Goal: Check status: Check status

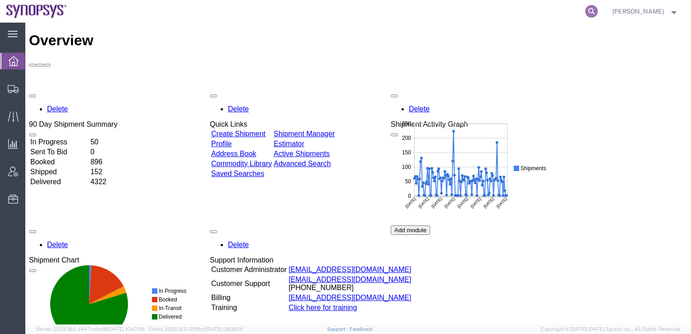
click at [598, 9] on icon at bounding box center [591, 11] width 13 height 13
paste input "56607251"
type input "56607251"
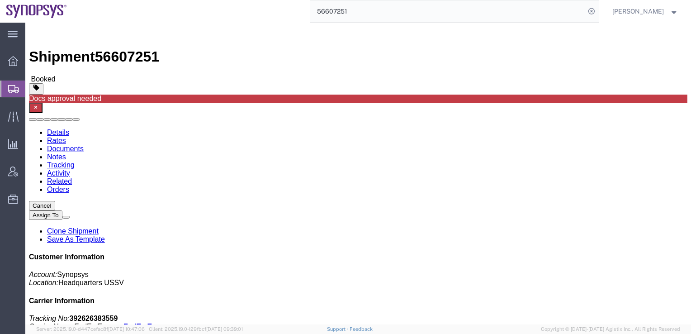
click link "Clone Shipment"
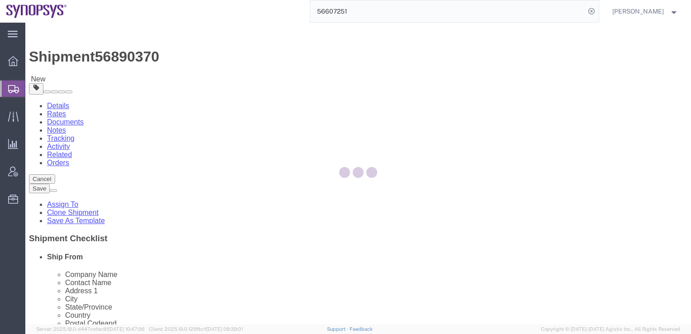
select select
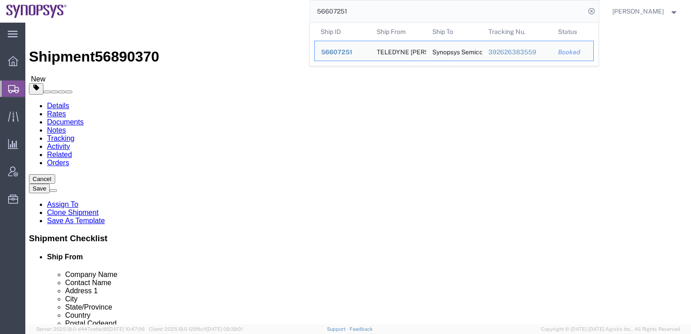
drag, startPoint x: 372, startPoint y: 14, endPoint x: 327, endPoint y: 13, distance: 44.3
click at [327, 13] on input "56607251" at bounding box center [447, 11] width 275 height 22
click span "56890370"
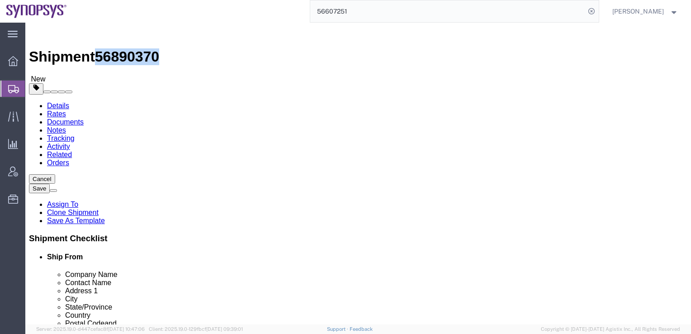
copy span "56890370"
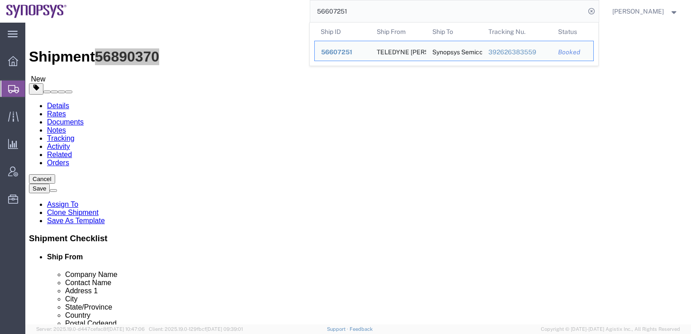
click at [548, 12] on input "56607251" at bounding box center [447, 11] width 275 height 22
click at [352, 52] on span "56607251" at bounding box center [336, 51] width 31 height 7
click at [392, 14] on input "56607251" at bounding box center [447, 11] width 275 height 22
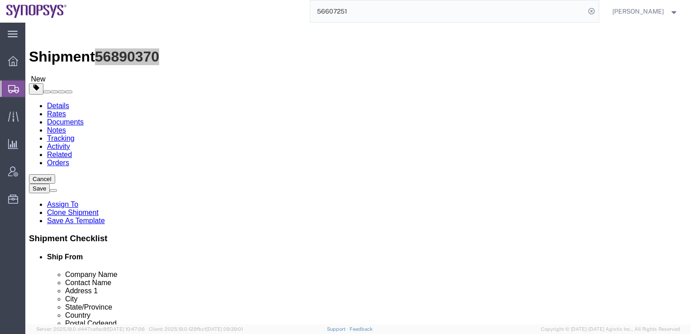
click at [392, 14] on input "56607251" at bounding box center [447, 11] width 275 height 22
click at [387, 12] on input "56607251" at bounding box center [447, 11] width 275 height 22
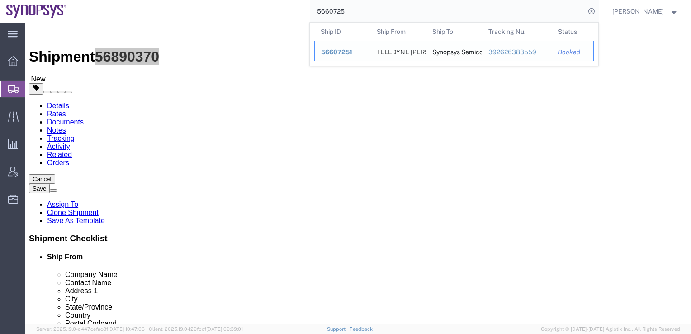
drag, startPoint x: 364, startPoint y: 47, endPoint x: 339, endPoint y: 25, distance: 33.6
click at [364, 47] on div "56607251" at bounding box center [342, 51] width 43 height 9
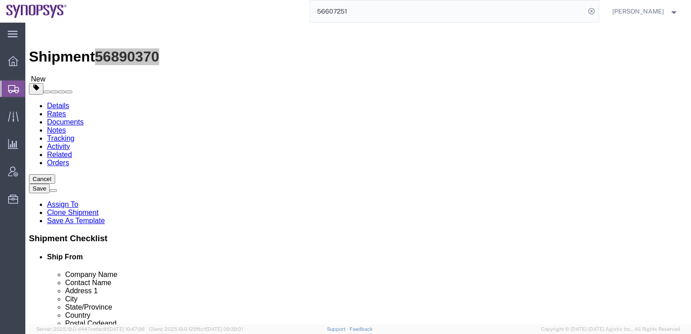
click at [425, 14] on input "56607251" at bounding box center [447, 11] width 275 height 22
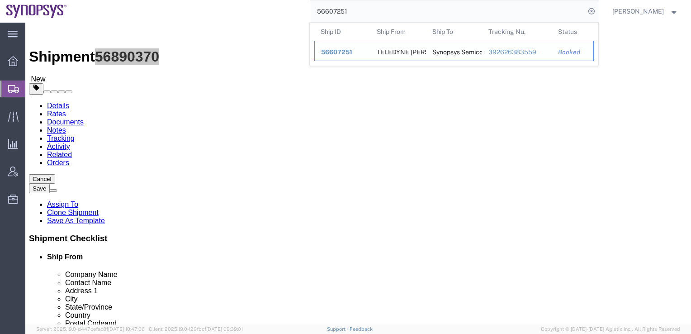
click at [352, 52] on span "56607251" at bounding box center [336, 51] width 31 height 7
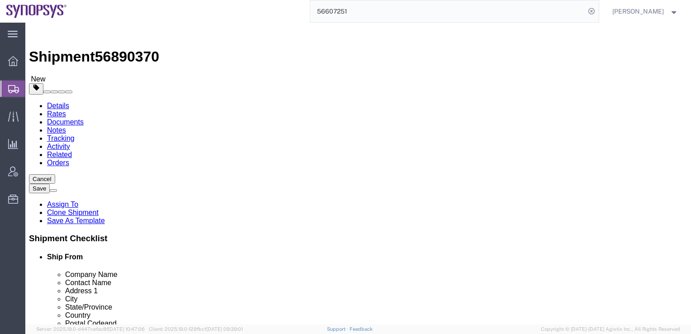
click div "Shipment 56890370 New"
click img
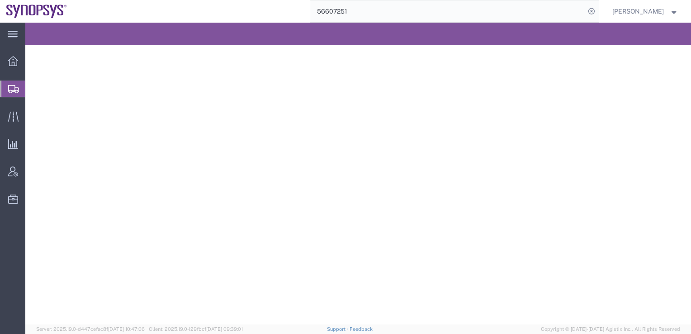
click at [39, 32] on div at bounding box center [39, 34] width 6 height 23
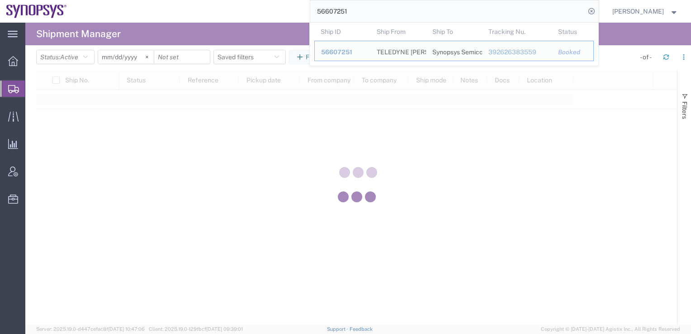
click at [407, 12] on input "56607251" at bounding box center [447, 11] width 275 height 22
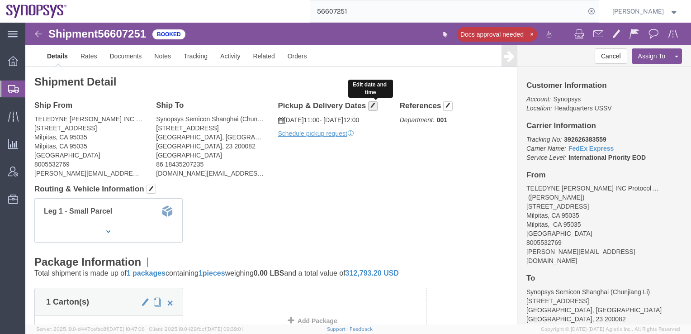
click span "button"
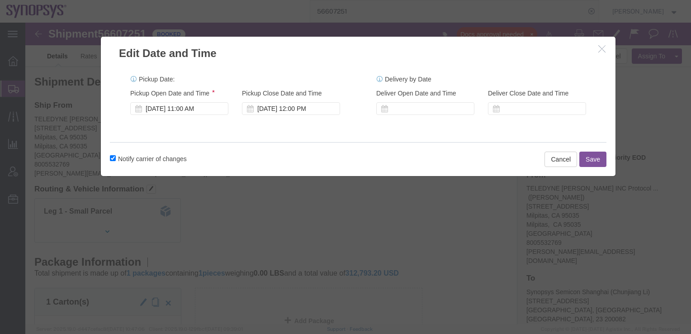
click icon "button"
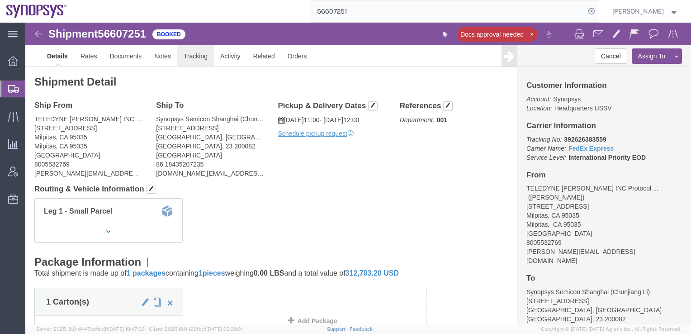
click link "Tracking"
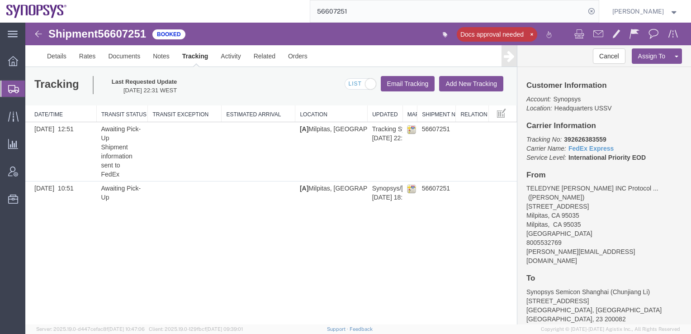
click at [377, 14] on input "56607251" at bounding box center [447, 11] width 275 height 22
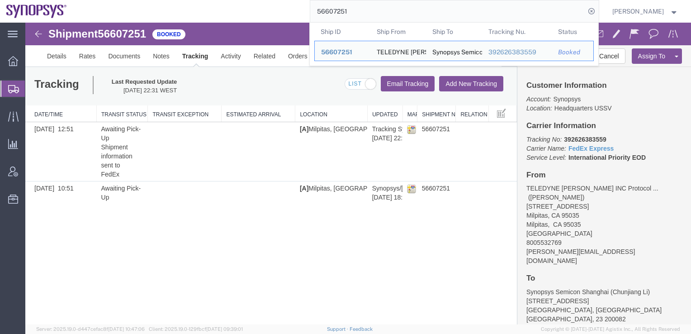
click at [379, 13] on input "56607251" at bounding box center [447, 11] width 275 height 22
drag, startPoint x: 378, startPoint y: 10, endPoint x: 309, endPoint y: 0, distance: 69.5
click at [309, 0] on div "56607251 Ship ID Ship From Ship To Tracking Nu. Status Ship ID 56607251 Ship Fr…" at bounding box center [336, 11] width 526 height 23
paste input "890370"
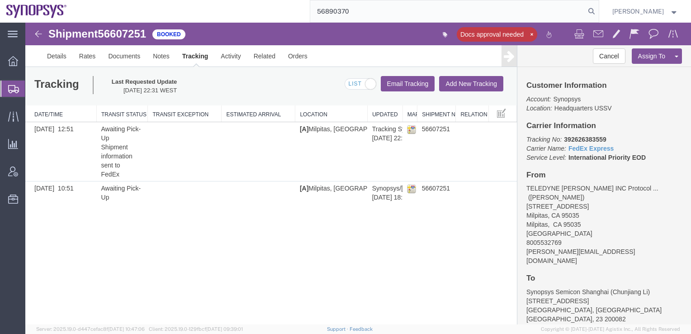
type input "56890370"
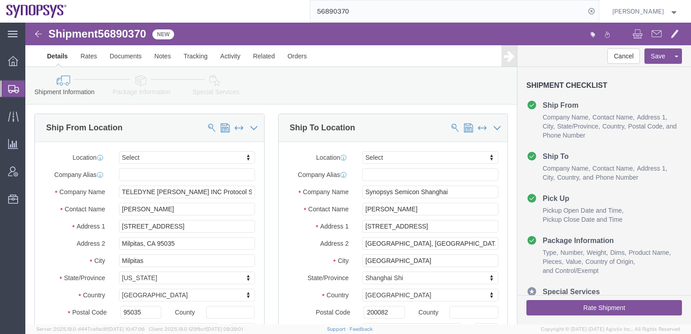
select select
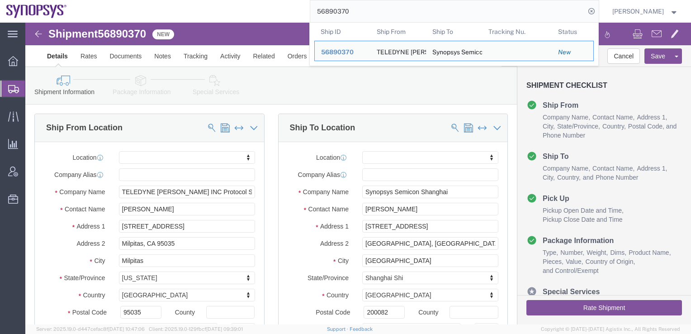
click at [519, 10] on input "56890370" at bounding box center [447, 11] width 275 height 22
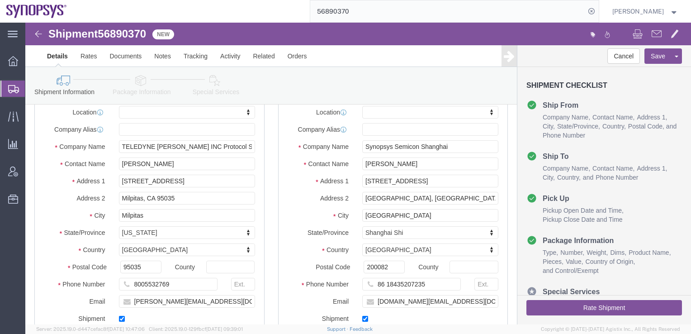
scroll to position [181, 0]
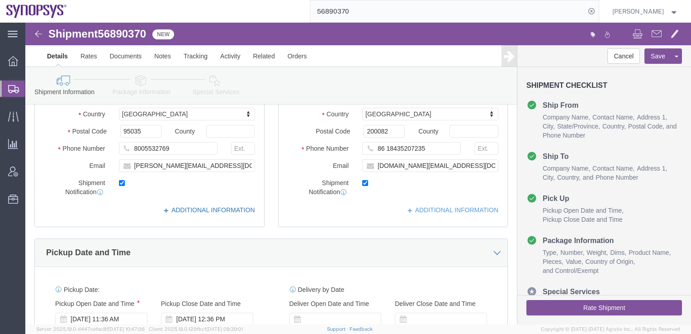
click link "ADDITIONAL INFORMATION"
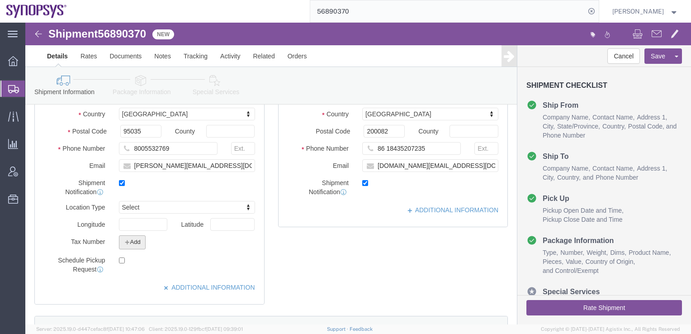
click button "Add"
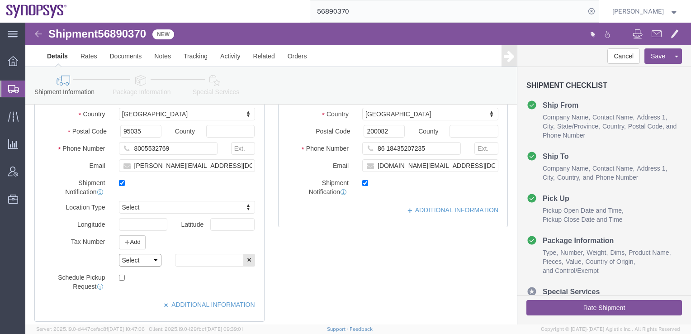
click select "Select EIN EORI TIN VAT Other"
select select "TIN"
click select "Select EIN EORI TIN VAT Other"
click input "text"
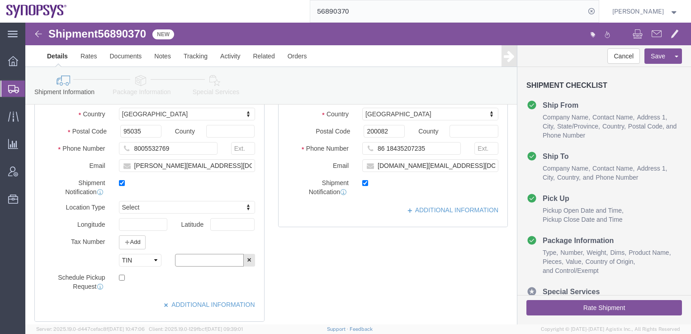
paste input "X20250903817982"
type input "X20250903817982"
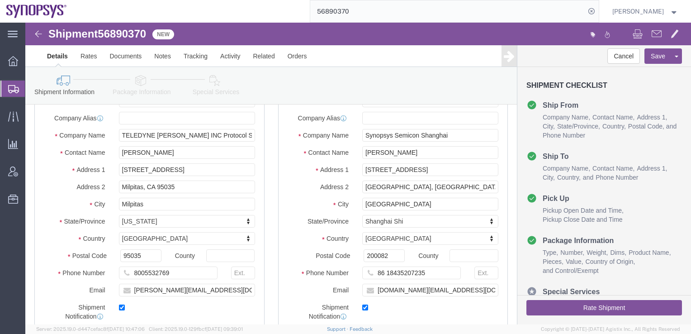
scroll to position [45, 0]
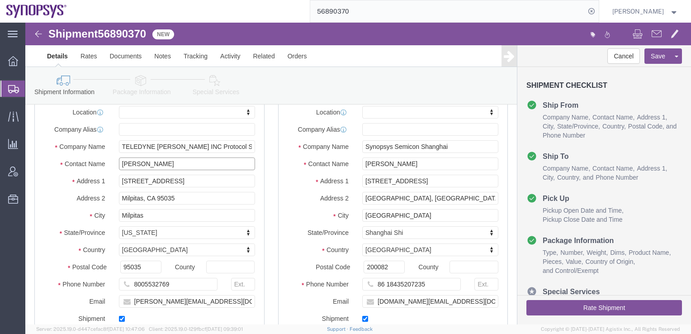
click input "[PERSON_NAME]"
drag, startPoint x: 135, startPoint y: 142, endPoint x: 77, endPoint y: 144, distance: 57.9
click div "Contact Name [PERSON_NAME]"
paste input "[PERSON_NAME]"
type input "[PERSON_NAME]"
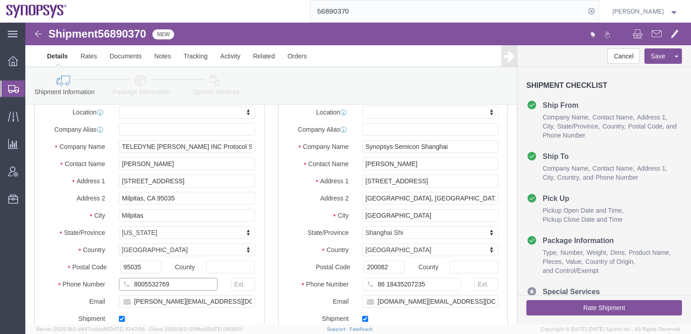
click input "8005532769"
drag, startPoint x: 156, startPoint y: 264, endPoint x: 108, endPoint y: 260, distance: 48.1
click input "8005532769"
paste input "[PHONE_NUMBER]"
click input "[PHONE_NUMBER]"
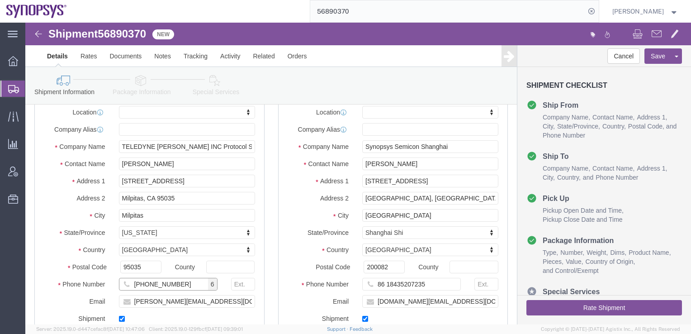
type input "[PHONE_NUMBER]"
click label "Address 2"
click input "[PERSON_NAME][EMAIL_ADDRESS][DOMAIN_NAME]"
drag, startPoint x: 188, startPoint y: 283, endPoint x: 106, endPoint y: 283, distance: 82.3
click input "[PERSON_NAME][EMAIL_ADDRESS][DOMAIN_NAME]"
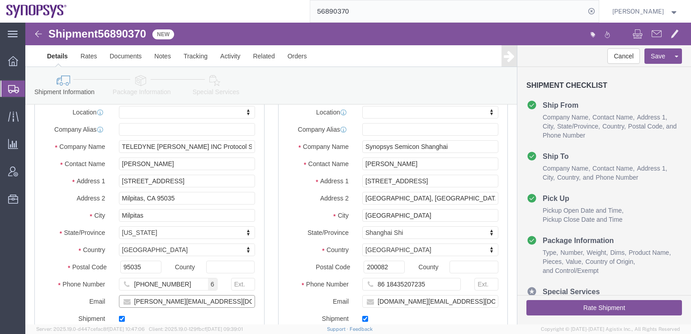
paste input "[PERSON_NAME][EMAIL_ADDRESS][PERSON_NAME][DOMAIN_NAME]"
type input "[PERSON_NAME][EMAIL_ADDRESS][PERSON_NAME][DOMAIN_NAME]"
click label
click input "checkbox"
checkbox input "false"
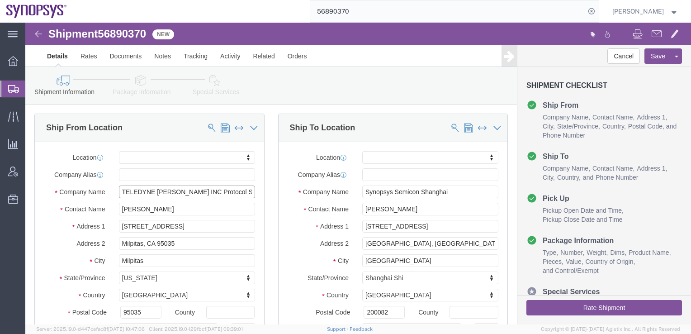
scroll to position [0, 17]
drag, startPoint x: 185, startPoint y: 169, endPoint x: 238, endPoint y: 172, distance: 53.5
click div "Ship From Location Location My Profile Location [GEOGRAPHIC_DATA] DE04 Agrate B…"
click div "Ship To Location"
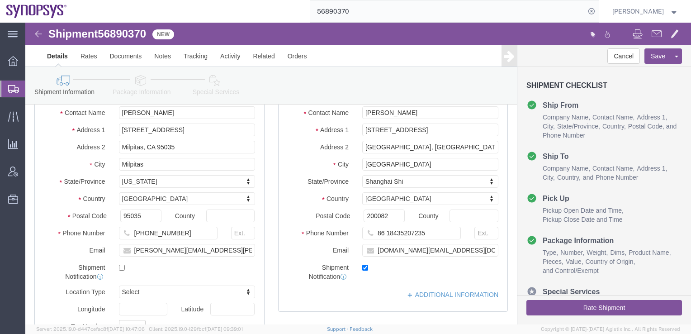
scroll to position [136, 0]
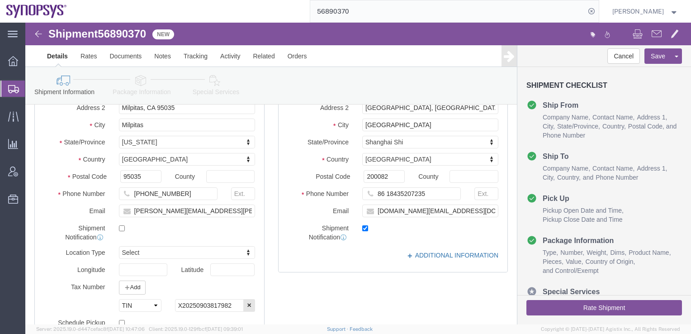
click link "ADDITIONAL INFORMATION"
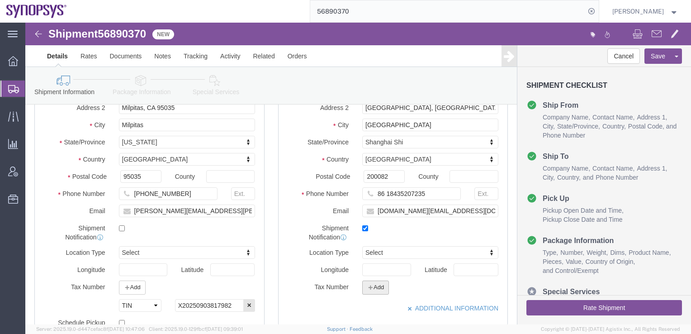
click button "Add"
click select "Select EIN EORI TIN VAT Other"
select select "EORI"
click select "Select EIN EORI TIN VAT Other"
click input "text"
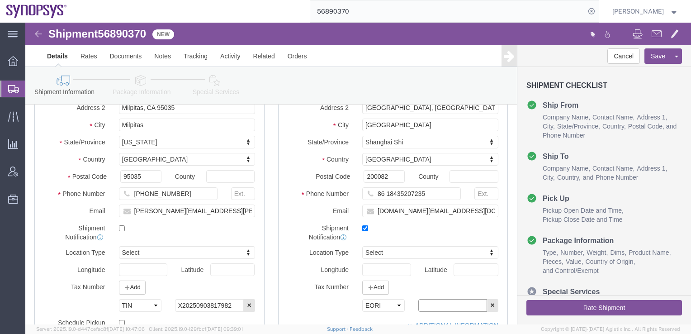
paste input "91310000MA1G96PAX6"
type input "91310000MA1G96PAX6"
drag, startPoint x: 465, startPoint y: 281, endPoint x: 457, endPoint y: 282, distance: 8.3
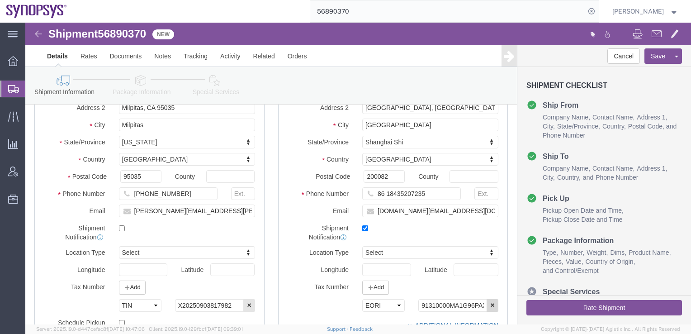
click button "button"
click button "Add"
click select "Select EIN EORI TIN VAT Other"
select select "EORI"
click select "Select EIN EORI TIN VAT Other"
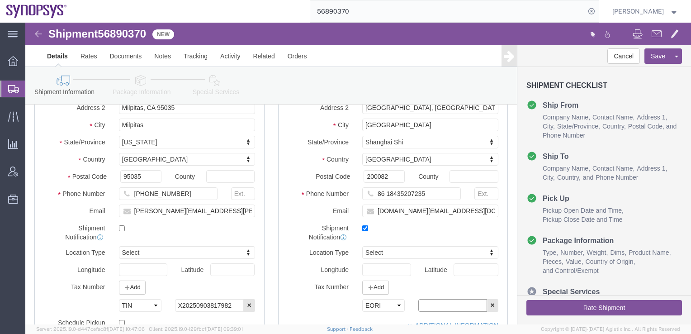
click input "text"
paste input "91310000MA1G96PAX6"
click input "91310000MA1G96PAX6"
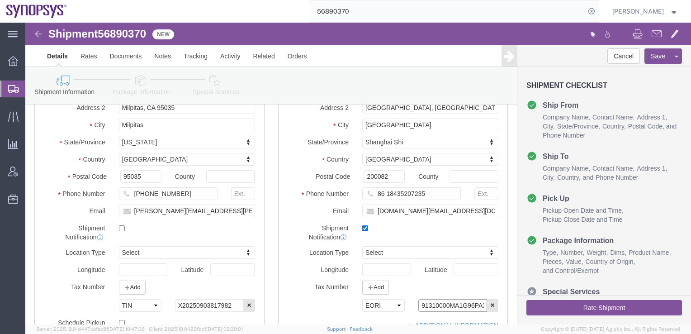
drag, startPoint x: 402, startPoint y: 282, endPoint x: 372, endPoint y: 282, distance: 29.8
click div "Select EIN EORI TIN VAT Other 91310000MA1G96PAX6"
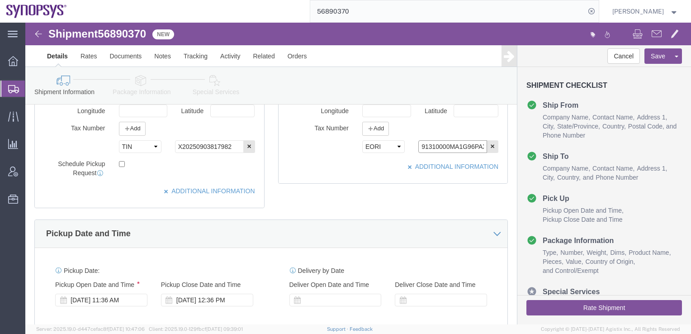
scroll to position [317, 0]
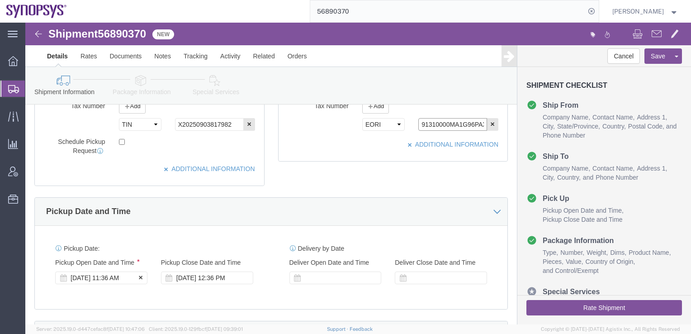
type input "91310000MA1G96PAX6"
click div "[DATE] 11:36 AM"
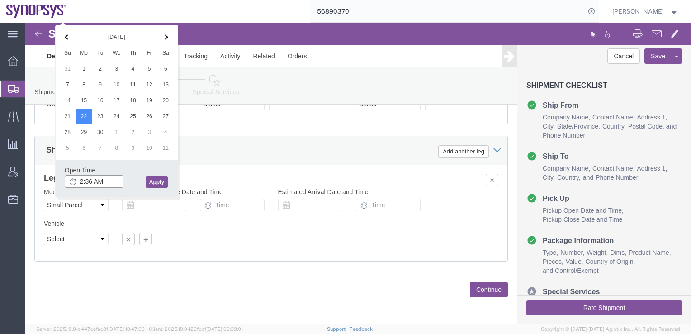
click input "2:36 AM"
type input "2:00AM"
click button "Apply"
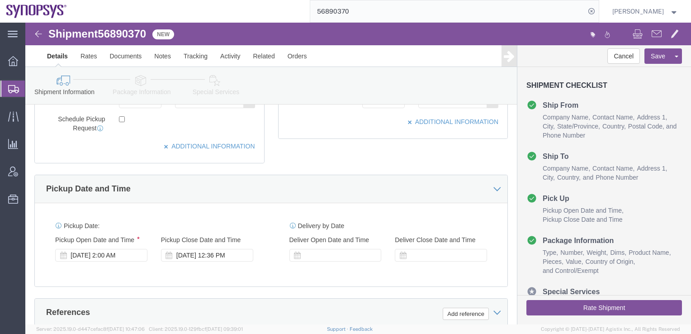
scroll to position [306, 0]
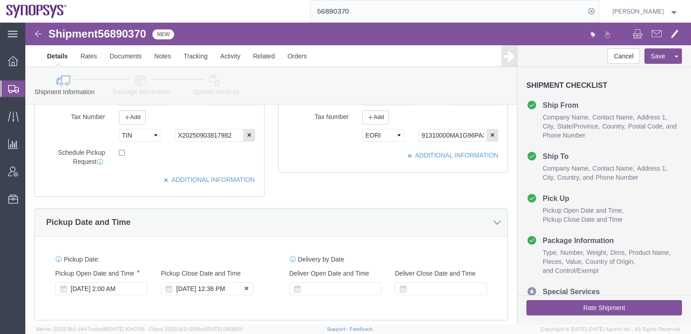
click div "[DATE] 12:36 PM"
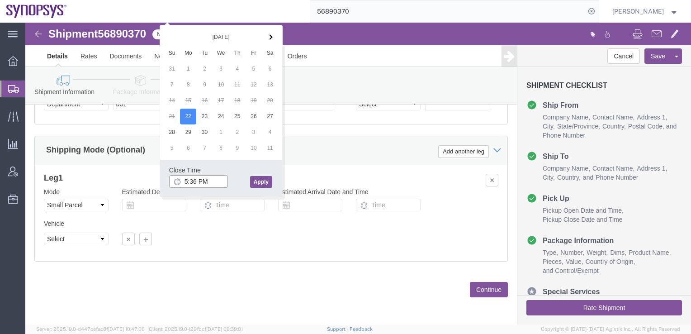
click input "5:36 PM"
type input "5:00PM"
click button "Apply"
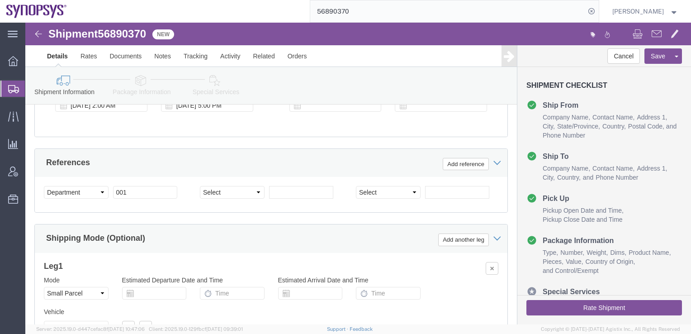
scroll to position [532, 0]
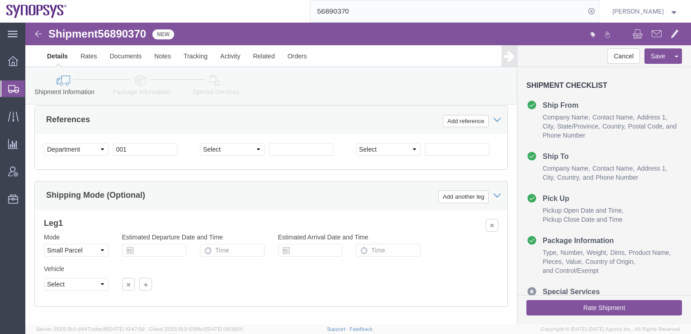
click icon
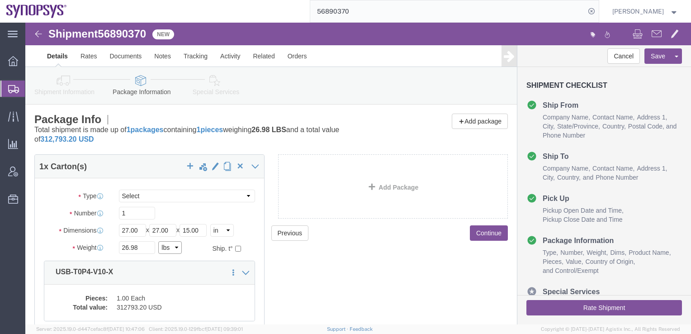
click select "Select kgs lbs"
select select "KGS"
click select "Select kgs lbs"
click input "26.98"
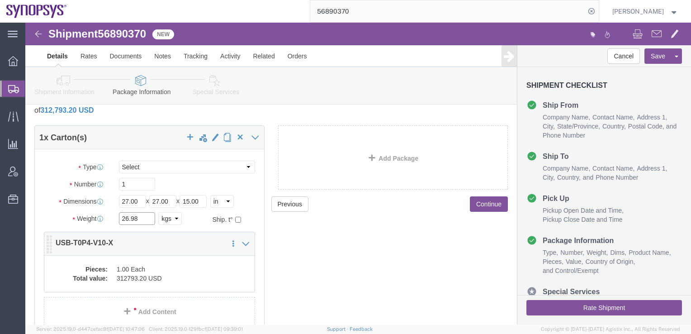
scroll to position [45, 0]
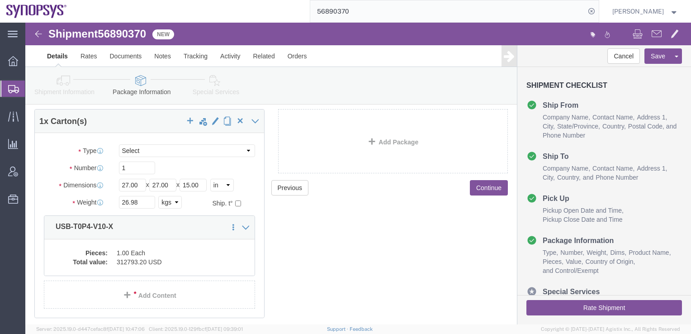
click link "Shipment Information"
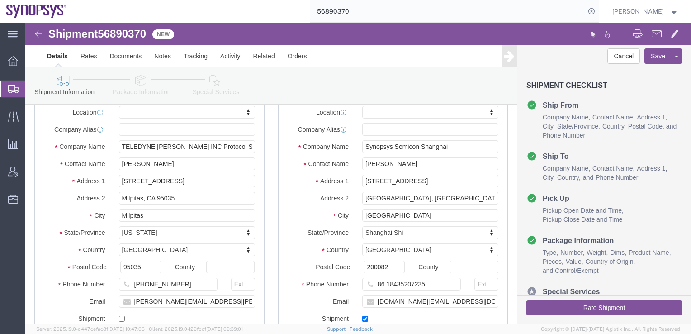
click link "Package Information"
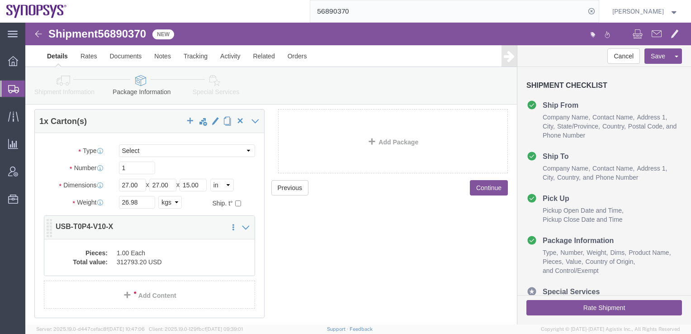
click div "Pieces: 1.00 Each Total value: 312793.20 USD"
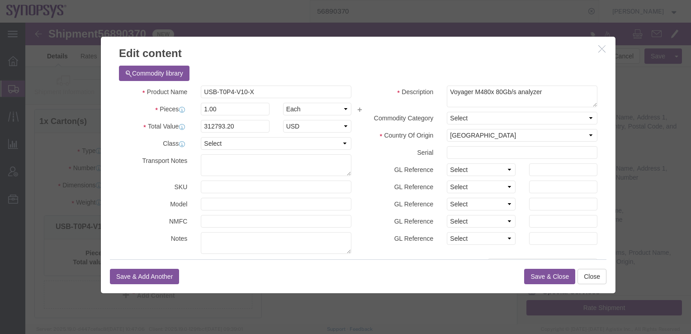
scroll to position [136, 0]
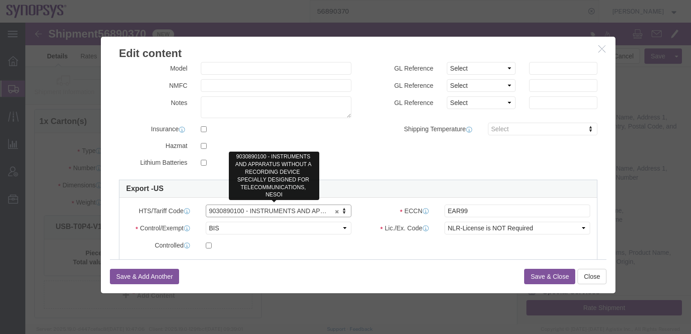
drag, startPoint x: 218, startPoint y: 185, endPoint x: 227, endPoint y: 185, distance: 9.5
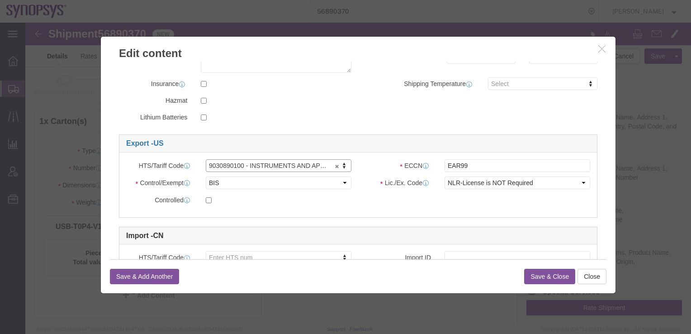
scroll to position [233, 0]
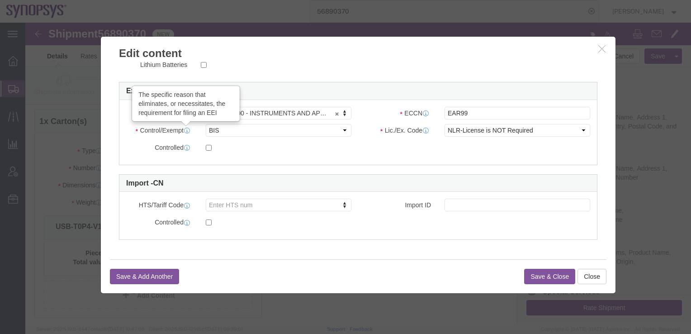
click icon
click button "Save & Close"
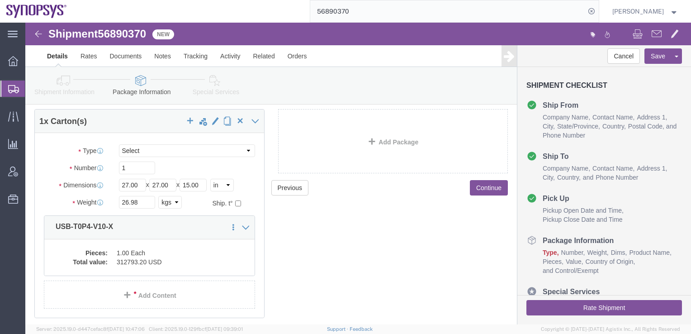
click link "Special Services"
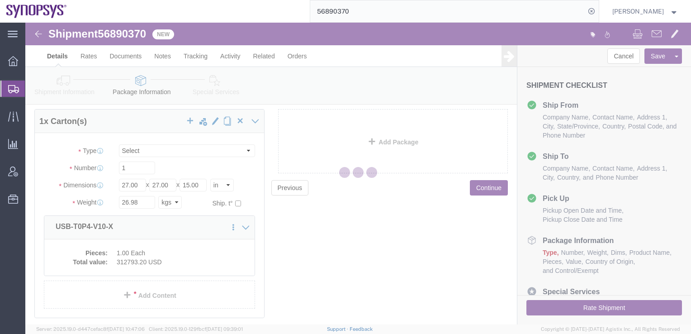
select select
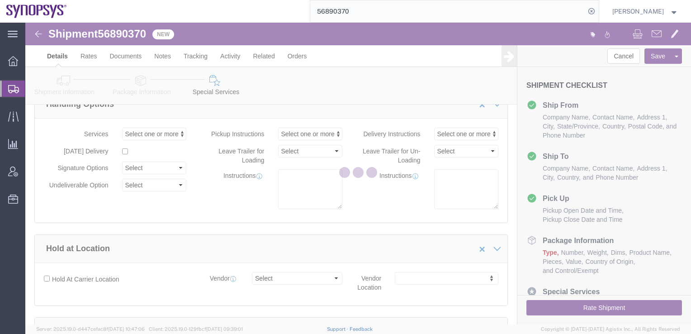
select select "COSTCENTER"
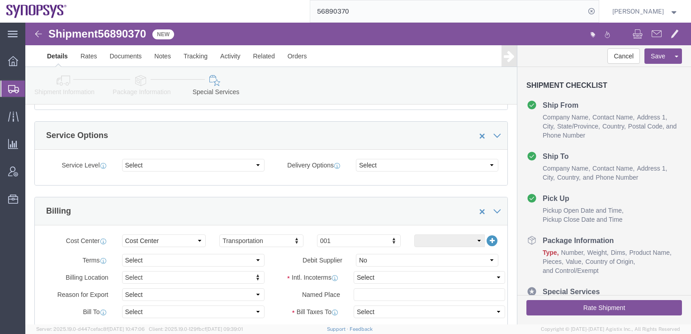
scroll to position [362, 0]
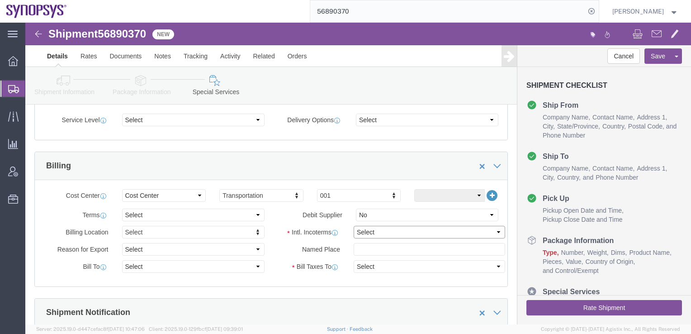
click select "Select Carriage Insurance Paid Carriage Paid To Cost and Freight Cost Insurance…"
select select "DAP"
click select "Select Carriage Insurance Paid Carriage Paid To Cost and Freight Cost Insurance…"
select select "SHIP"
select select "RCPN"
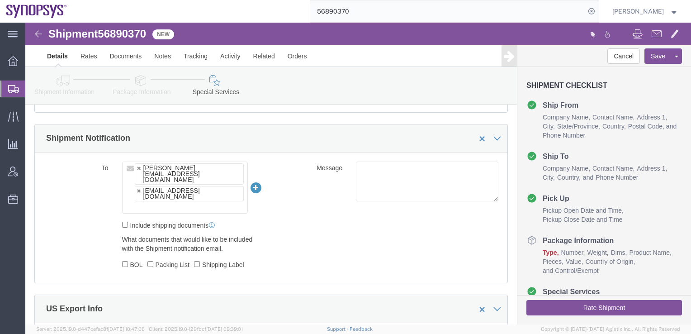
scroll to position [588, 0]
click input "text"
paste input "[PERSON_NAME][EMAIL_ADDRESS][PERSON_NAME][DOMAIN_NAME]"
type input "[PERSON_NAME][EMAIL_ADDRESS][PERSON_NAME][DOMAIN_NAME]"
click link
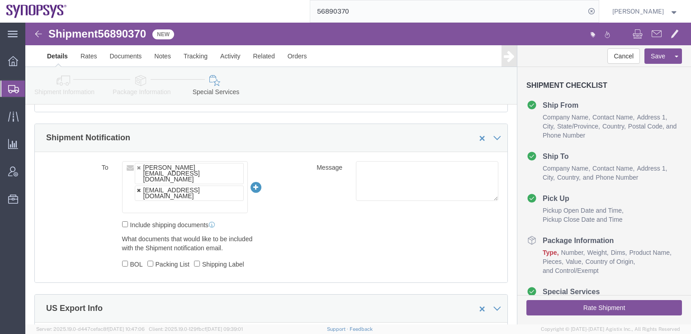
type input "[PERSON_NAME][EMAIL_ADDRESS][DOMAIN_NAME]"
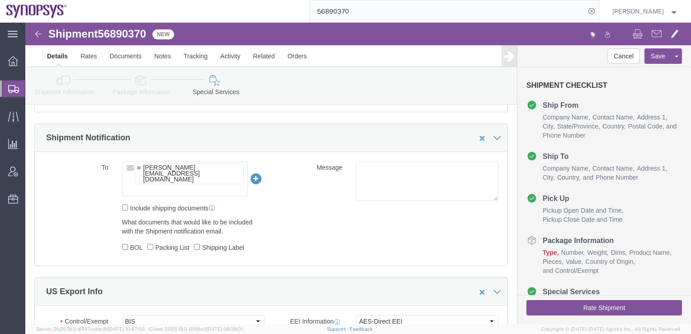
paste input "[PERSON_NAME][EMAIL_ADDRESS][PERSON_NAME][DOMAIN_NAME]"
type input "[PERSON_NAME][EMAIL_ADDRESS][PERSON_NAME][DOMAIN_NAME]"
click input "text"
paste input "[PERSON_NAME][EMAIL_ADDRESS][PERSON_NAME][DOMAIN_NAME]"
type input "[PERSON_NAME][EMAIL_ADDRESS][PERSON_NAME][DOMAIN_NAME]"
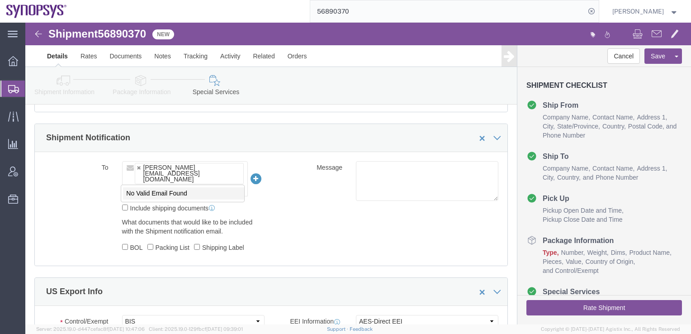
click li "No Valid Email Found"
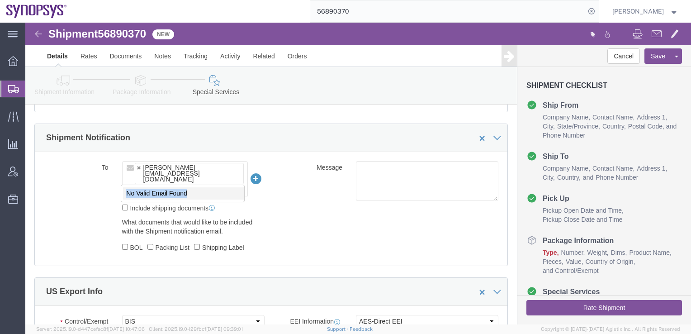
drag, startPoint x: 184, startPoint y: 170, endPoint x: 188, endPoint y: 170, distance: 4.5
click li "No Valid Email Found"
click link "Package Information"
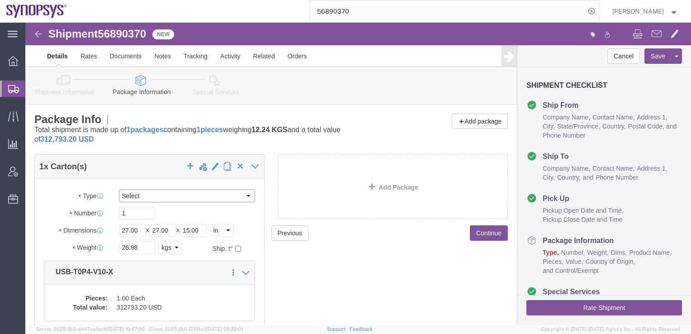
click select "Select Envelope Large Box Medium Box PAK Rack Small Box Tube Your Packaging"
select select "YRPK"
click select "Select Envelope Large Box Medium Box PAK Rack Small Box Tube Your Packaging"
click icon
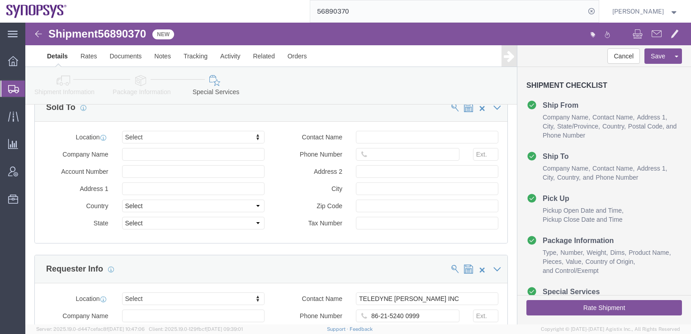
scroll to position [689, 0]
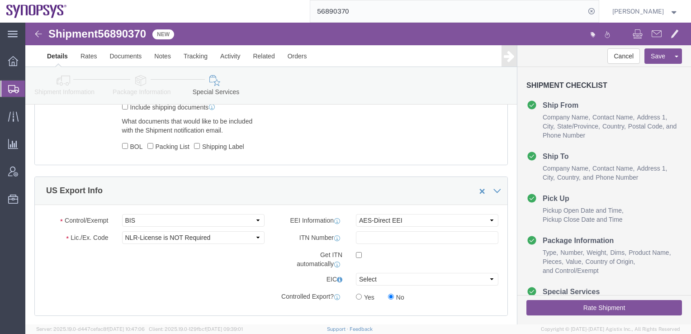
click link "Shipment Information"
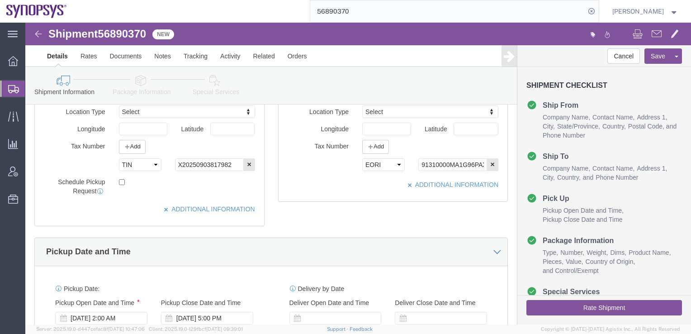
scroll to position [260, 0]
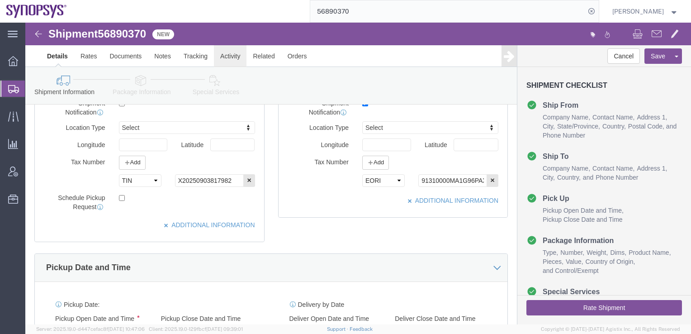
click link "Activity"
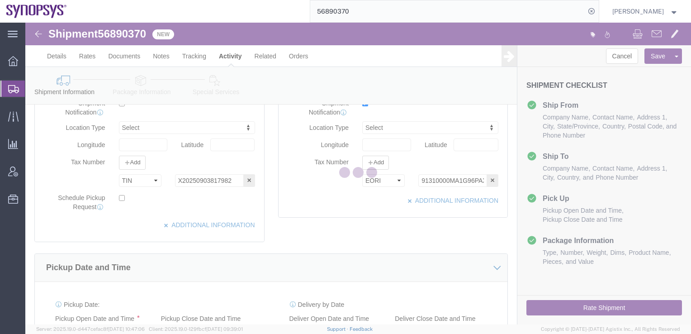
scroll to position [41, 0]
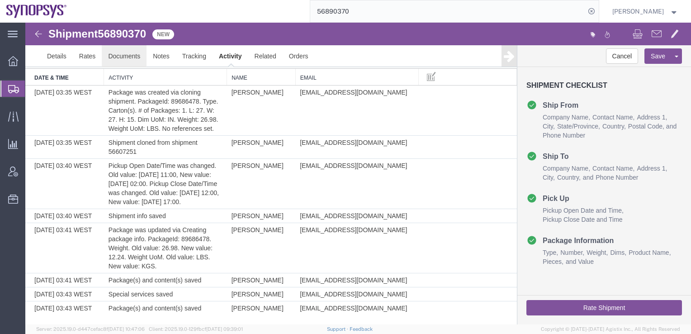
click at [118, 58] on link "Documents" at bounding box center [124, 56] width 45 height 22
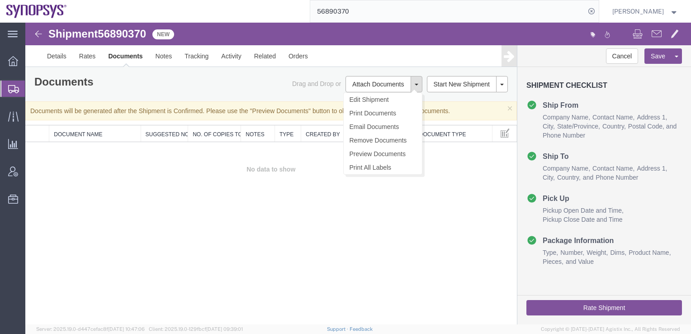
click at [417, 85] on span at bounding box center [417, 85] width 4 height 2
click at [378, 154] on link "Preview Documents" at bounding box center [383, 154] width 78 height 14
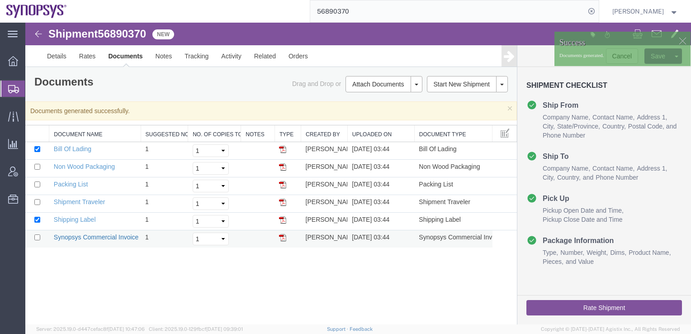
click at [97, 234] on link "Synopsys Commercial Invoice" at bounding box center [96, 236] width 85 height 7
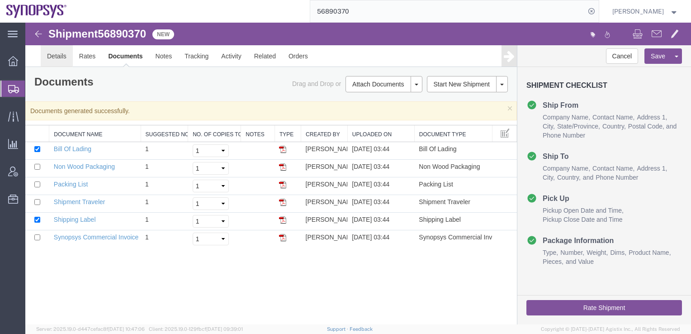
click at [59, 60] on link "Details" at bounding box center [57, 56] width 32 height 22
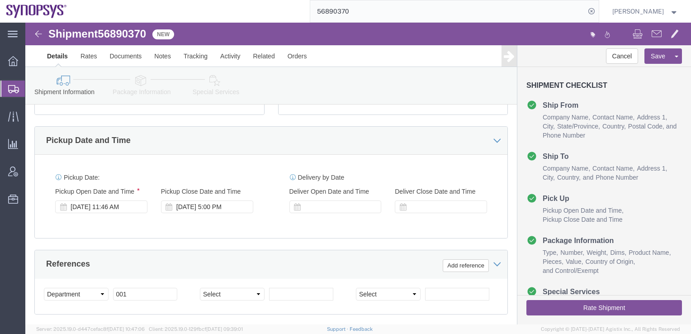
scroll to position [271, 0]
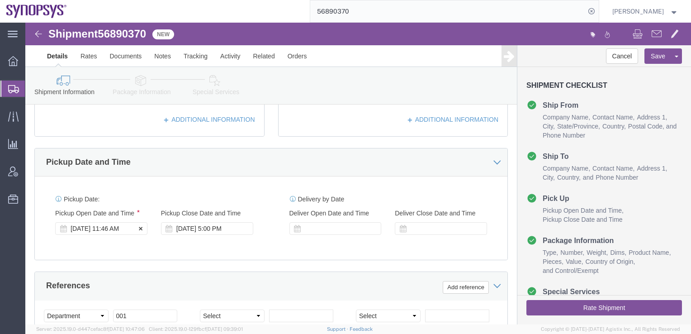
click div "[DATE] 11:46 AM"
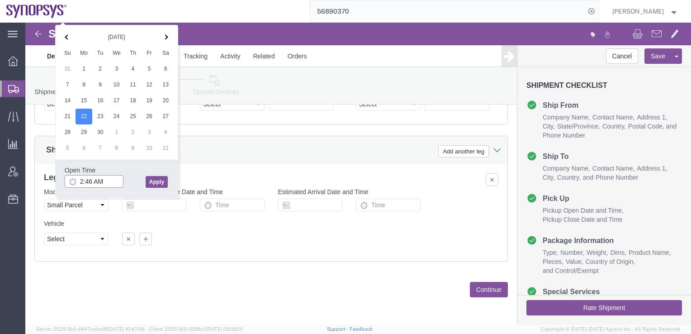
click input "2:46 AM"
click input "2:00AM"
type input "2:00PM"
click button "Apply"
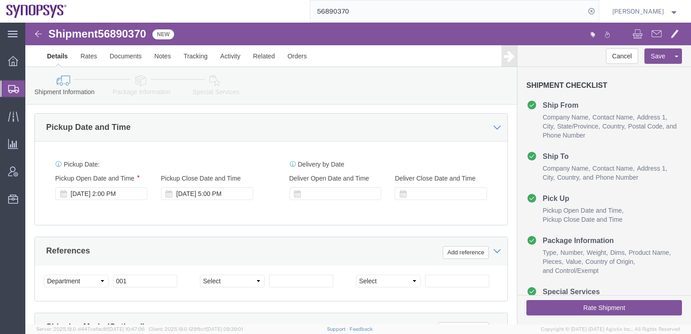
scroll to position [257, 0]
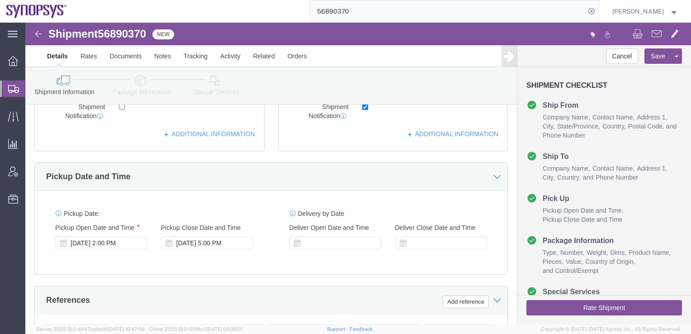
drag, startPoint x: 5, startPoint y: 130, endPoint x: 212, endPoint y: 236, distance: 232.2
click div "Ship From Location Location Select Select My Profile Location [GEOGRAPHIC_DATA]…"
click div "Delivery by Date Delivery Start Date Delivery Start Time Deliver Open Date and …"
click span "56890370"
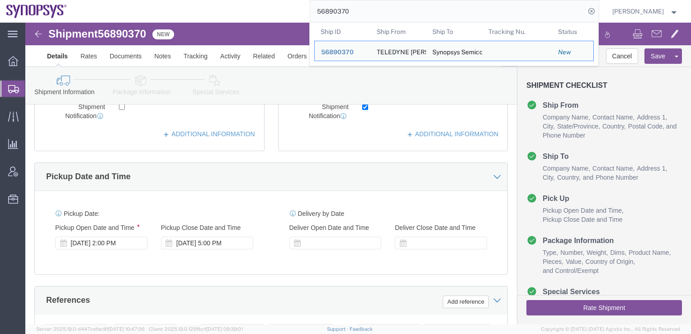
drag, startPoint x: 392, startPoint y: 12, endPoint x: 326, endPoint y: 15, distance: 65.6
click at [326, 15] on input "56890370" at bounding box center [447, 11] width 275 height 22
click link "Documents"
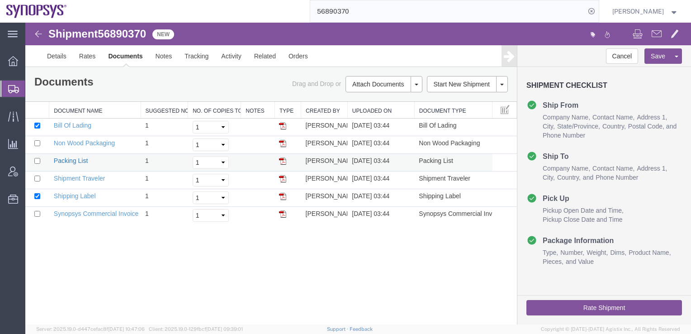
click at [74, 158] on link "Packing List" at bounding box center [71, 160] width 34 height 7
